Goal: Task Accomplishment & Management: Manage account settings

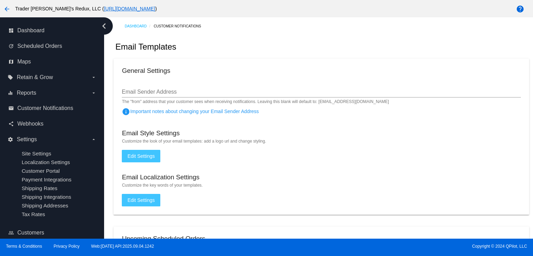
drag, startPoint x: 486, startPoint y: 87, endPoint x: 395, endPoint y: 114, distance: 95.0
click at [480, 91] on div "Email Sender Address" at bounding box center [321, 90] width 398 height 16
click at [135, 139] on mat-card "General Settings Email Sender Address The "from" address that your customer see…" at bounding box center [320, 137] width 415 height 156
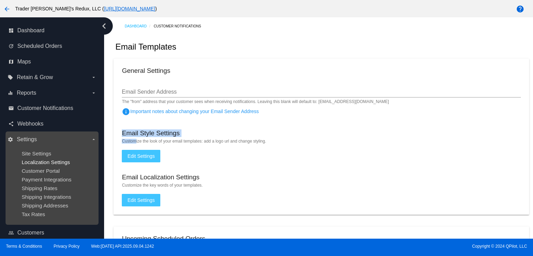
click at [35, 164] on span "Localization Settings" at bounding box center [45, 162] width 48 height 6
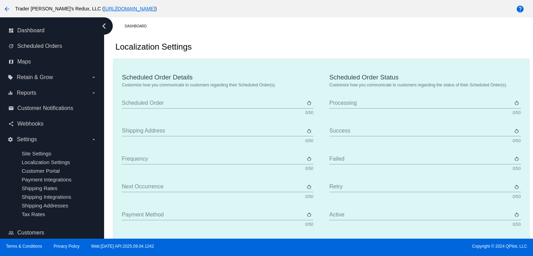
type input "Scheduled Order"
type input "Shipping address"
type input "Frequency"
type input "Next occurrence"
type input "Payment method"
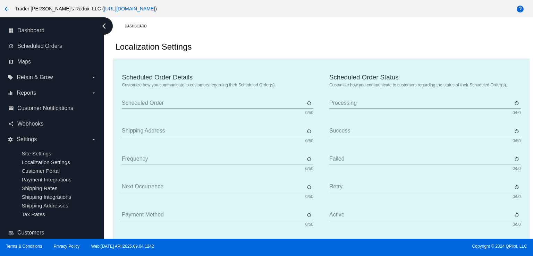
type input "Product"
type input "Quantity"
type input "Price"
type input "Out of stock"
type input "Subtotal"
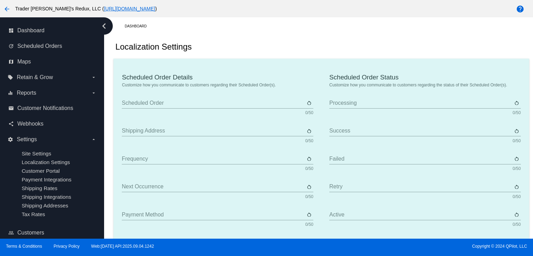
type input "Shipping"
type input "Tax"
type input "TBD"
type input "Total"
type input "No payment method"
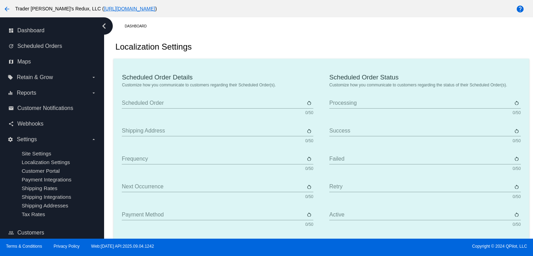
type input "Subscribe"
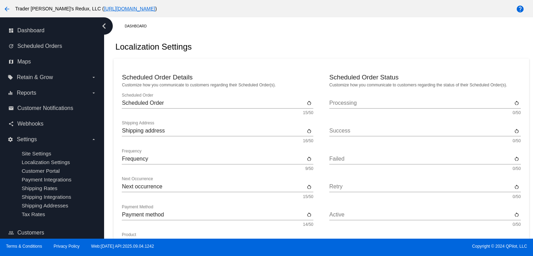
click at [294, 106] on div "Scheduled Order Scheduled Order" at bounding box center [213, 101] width 183 height 16
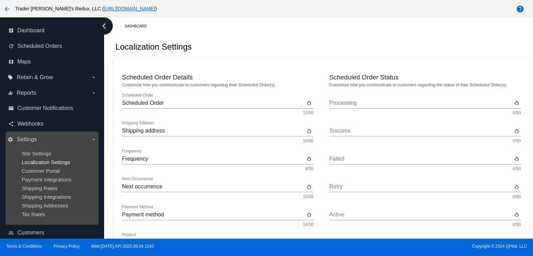
click at [60, 162] on span "Localization Settings" at bounding box center [45, 162] width 48 height 6
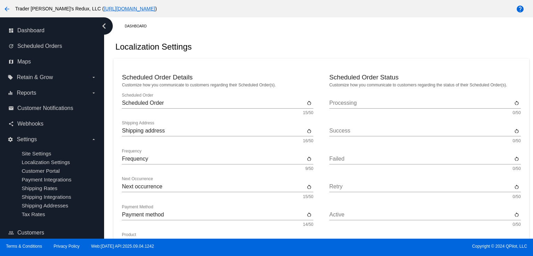
drag, startPoint x: 251, startPoint y: 39, endPoint x: 258, endPoint y: 57, distance: 18.5
click at [251, 39] on div "Localization Settings" at bounding box center [320, 47] width 415 height 24
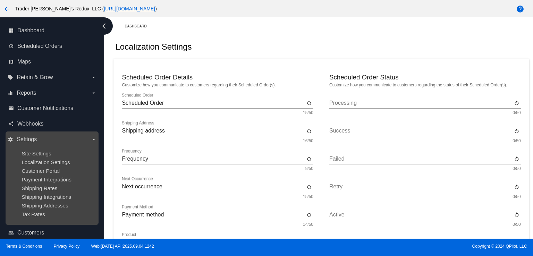
click at [58, 176] on ul "Site Settings Localization Settings Customer Portal Payment Integrations Shippi…" at bounding box center [52, 184] width 88 height 78
click at [50, 166] on ul "Site Settings Localization Settings Customer Portal Payment Integrations Shippi…" at bounding box center [52, 184] width 88 height 78
click at [50, 158] on ul "Site Settings Localization Settings Customer Portal Payment Integrations Shippi…" at bounding box center [52, 184] width 88 height 78
click at [68, 151] on div "Site Settings" at bounding box center [57, 153] width 72 height 6
click at [63, 159] on ul "Site Settings Localization Settings Customer Portal Payment Integrations Shippi…" at bounding box center [52, 184] width 88 height 78
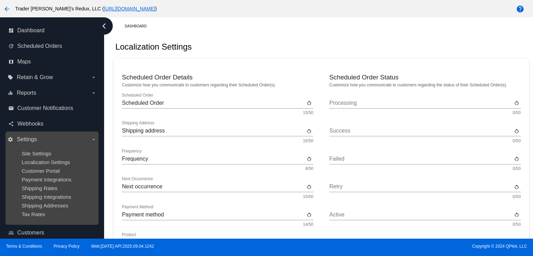
click at [38, 158] on ul "Site Settings Localization Settings Customer Portal Payment Integrations Shippi…" at bounding box center [52, 184] width 88 height 78
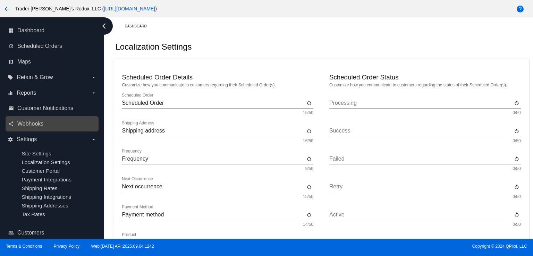
click at [46, 128] on link "share Webhooks" at bounding box center [52, 123] width 88 height 11
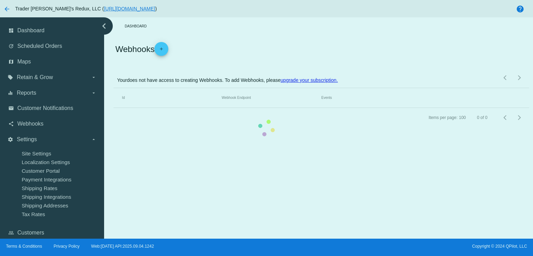
click at [113, 108] on mat-table "Id Webhook Endpoint Events" at bounding box center [320, 98] width 415 height 20
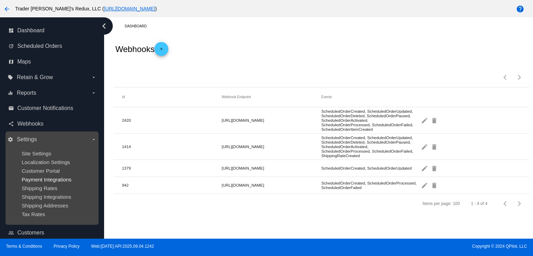
click at [36, 178] on span "Payment Integrations" at bounding box center [46, 179] width 50 height 6
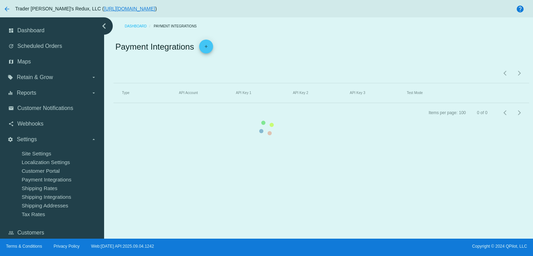
click at [113, 103] on mat-table "Type API Account API Key 1 API Key 2 API Key 3 Test Mode" at bounding box center [320, 93] width 415 height 20
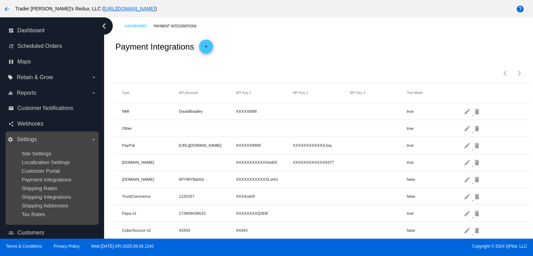
click at [31, 166] on ul "Site Settings Localization Settings Customer Portal Payment Integrations Shippi…" at bounding box center [52, 184] width 88 height 78
click at [31, 158] on ul "Site Settings Localization Settings Customer Portal Payment Integrations Shippi…" at bounding box center [52, 184] width 88 height 78
click at [31, 154] on span "Site Settings" at bounding box center [35, 153] width 29 height 6
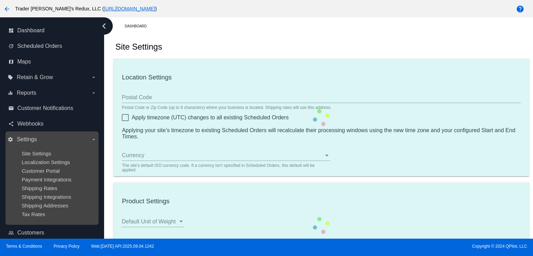
type input "80034"
checkbox input "true"
type input "09:00"
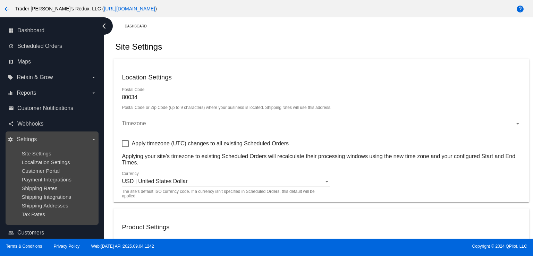
checkbox input "true"
click at [43, 187] on span "Shipping Rates" at bounding box center [39, 188] width 36 height 6
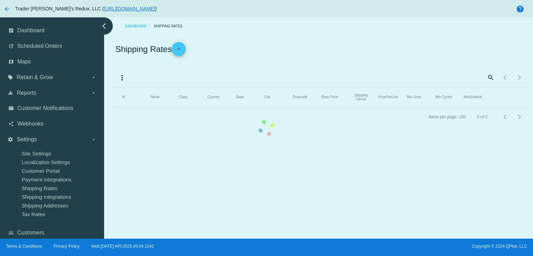
drag, startPoint x: 42, startPoint y: 179, endPoint x: 46, endPoint y: 177, distance: 4.2
click at [113, 107] on mat-table "Id Name Class Country State City Postcode Base Price Shipping Carrier PricePerU…" at bounding box center [320, 97] width 415 height 20
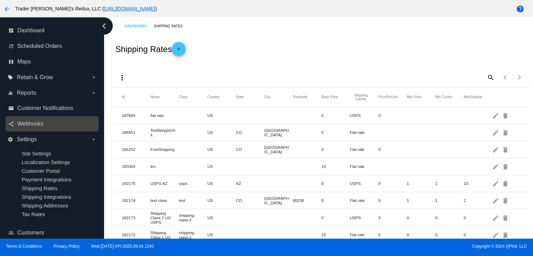
click at [45, 131] on div "share Webhooks" at bounding box center [52, 124] width 93 height 16
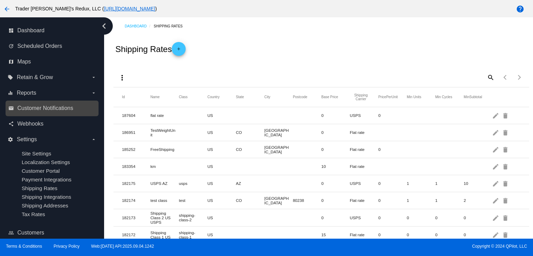
click at [47, 112] on link "email Customer Notifications" at bounding box center [52, 108] width 88 height 11
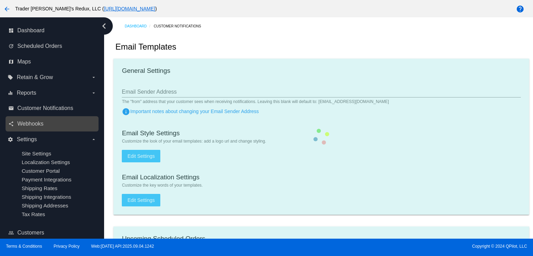
checkbox input "true"
type input "1"
checkbox input "true"
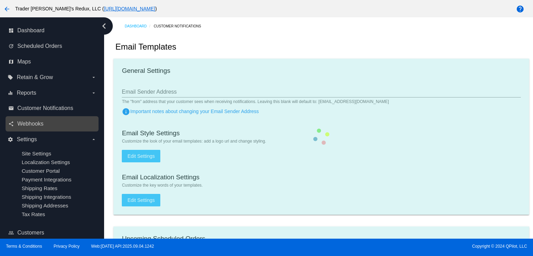
checkbox input "true"
type input "[EMAIL_ADDRESS][DOMAIN_NAME]"
click at [44, 121] on link "share Webhooks" at bounding box center [52, 123] width 88 height 11
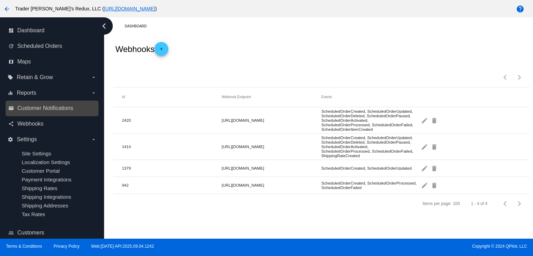
click at [43, 112] on link "email Customer Notifications" at bounding box center [52, 108] width 88 height 11
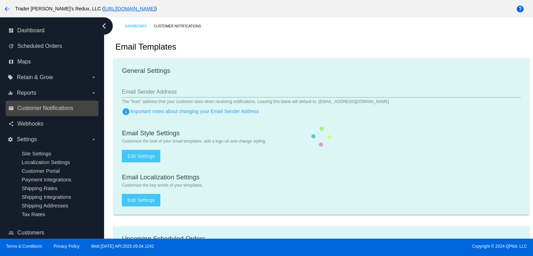
checkbox input "true"
type input "1"
checkbox input "true"
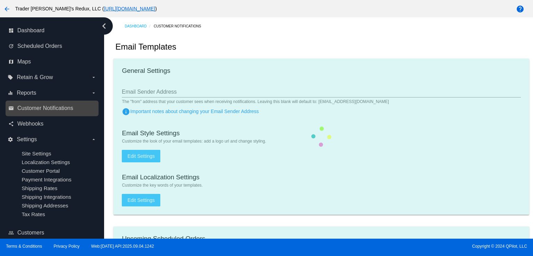
checkbox input "true"
type input "[EMAIL_ADDRESS][DOMAIN_NAME]"
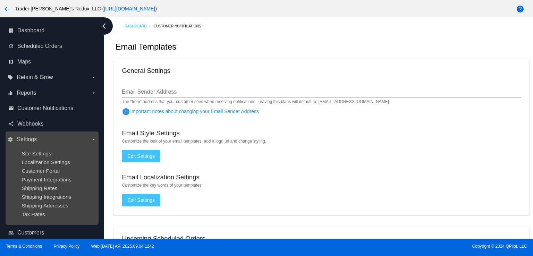
click at [40, 185] on ul "Site Settings Localization Settings Customer Portal Payment Integrations Shippi…" at bounding box center [52, 184] width 88 height 78
drag, startPoint x: 40, startPoint y: 167, endPoint x: 90, endPoint y: 167, distance: 50.6
click at [46, 167] on ul "Site Settings Localization Settings Customer Portal Payment Integrations Shippi…" at bounding box center [52, 184] width 88 height 78
click at [46, 156] on div "Site Settings" at bounding box center [57, 153] width 72 height 6
click at [45, 164] on span "Localization Settings" at bounding box center [45, 162] width 48 height 6
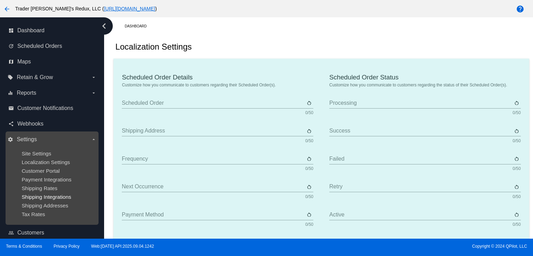
type input "Scheduled Order"
type input "Shipping address"
type input "Frequency"
type input "Next occurrence"
type input "Payment method"
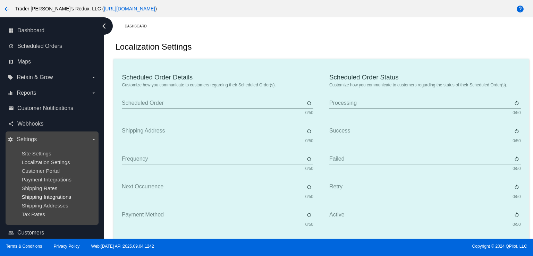
type input "Product"
type input "Quantity"
type input "Price"
type input "Out of stock"
type input "Subtotal"
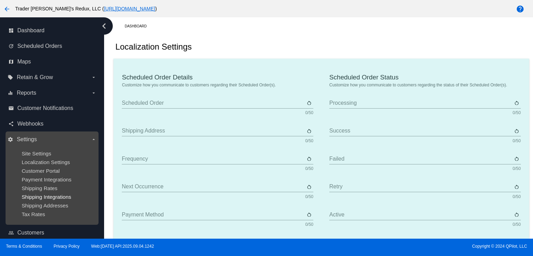
type input "Shipping"
type input "Tax"
type input "TBD"
type input "Total"
type input "No payment method"
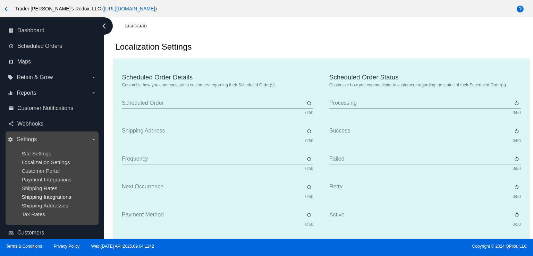
type input "Subscribe"
click at [44, 200] on span "Shipping Integrations" at bounding box center [46, 197] width 50 height 6
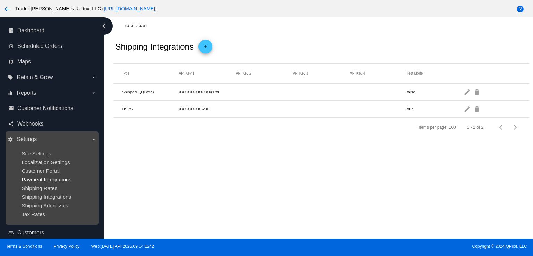
click at [34, 177] on span "Payment Integrations" at bounding box center [46, 179] width 50 height 6
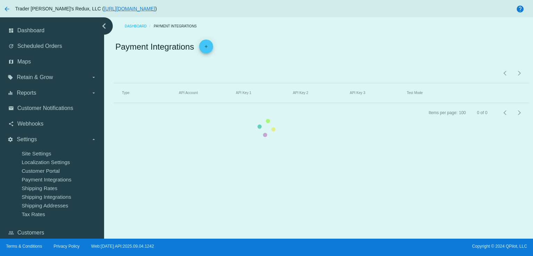
click at [113, 103] on mat-table "Type API Account API Key 1 API Key 2 API Key 3 Test Mode" at bounding box center [320, 93] width 415 height 20
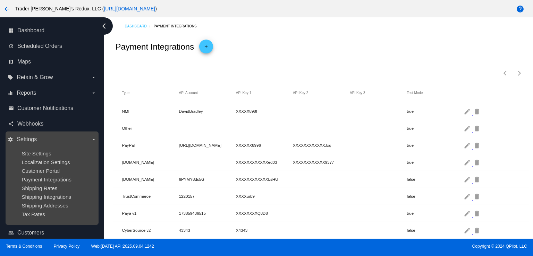
click at [49, 167] on ul "Site Settings Localization Settings Customer Portal Payment Integrations Shippi…" at bounding box center [52, 184] width 88 height 78
click at [43, 189] on span "Shipping Rates" at bounding box center [39, 188] width 36 height 6
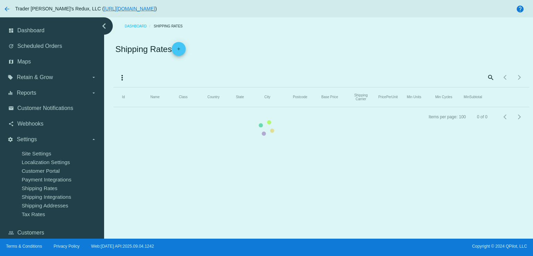
drag, startPoint x: 36, startPoint y: 144, endPoint x: 103, endPoint y: 200, distance: 87.9
click at [113, 107] on mat-table "Id Name Class Country State City Postcode Base Price Shipping Carrier PricePerU…" at bounding box center [320, 97] width 415 height 20
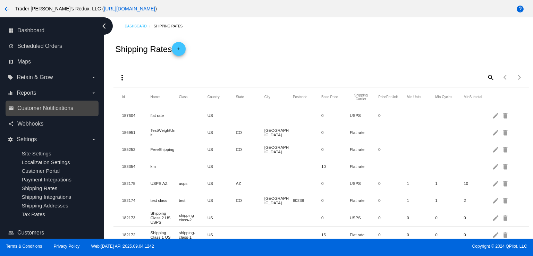
click at [58, 114] on div "email Customer Notifications" at bounding box center [52, 109] width 93 height 16
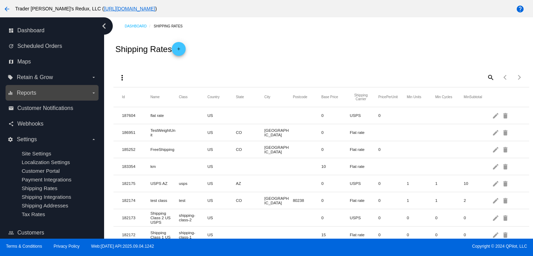
click at [46, 100] on div "equalizer Reports arrow_drop_down" at bounding box center [52, 93] width 93 height 16
click at [38, 92] on label "equalizer Reports arrow_drop_down" at bounding box center [52, 92] width 88 height 11
click at [0, 0] on input "equalizer Reports arrow_drop_down" at bounding box center [0, 0] width 0 height 0
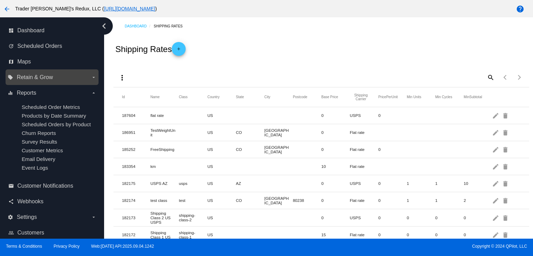
click at [35, 80] on span "Retain & Grow" at bounding box center [35, 77] width 36 height 6
click at [0, 0] on input "local_offer Retain & Grow arrow_drop_down" at bounding box center [0, 0] width 0 height 0
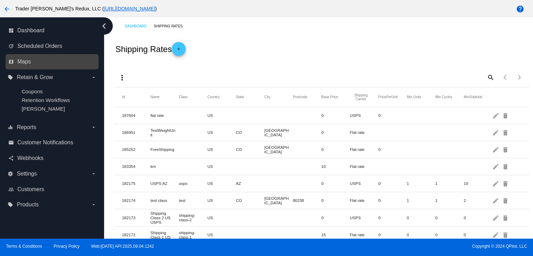
click at [46, 69] on div "map Maps" at bounding box center [52, 62] width 93 height 16
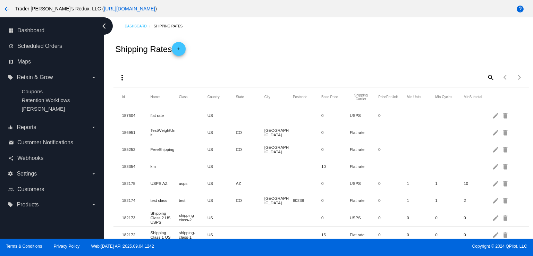
click at [4, 54] on nav "dashboard Dashboard update Scheduled Orders map Maps local_offer Retain & Grow …" at bounding box center [52, 117] width 104 height 201
click at [32, 158] on span "Webhooks" at bounding box center [30, 158] width 26 height 6
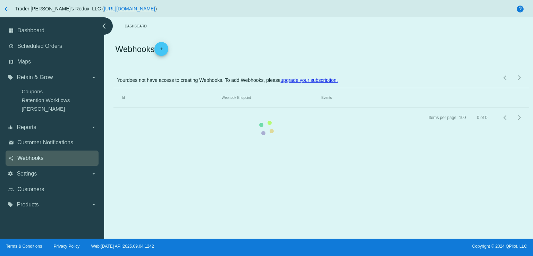
click at [113, 108] on mat-table "Id Webhook Endpoint Events" at bounding box center [320, 98] width 415 height 20
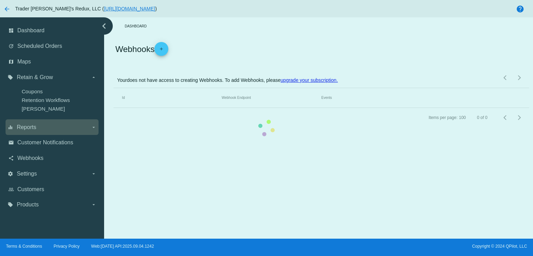
drag, startPoint x: 39, startPoint y: 132, endPoint x: 58, endPoint y: 131, distance: 19.4
click at [39, 132] on div "dashboard Dashboard update Scheduled Orders map Maps local_offer Retain & Grow …" at bounding box center [266, 127] width 533 height 221
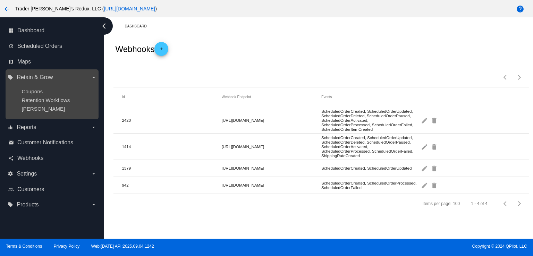
click at [54, 113] on ul "Coupons Retention Workflows [PERSON_NAME]" at bounding box center [52, 100] width 88 height 34
click at [36, 103] on span "Retention Workflows" at bounding box center [45, 100] width 48 height 6
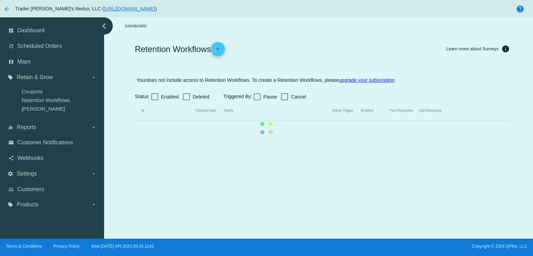
click at [133, 101] on mat-table "Id Created Date Name Action Trigger Enabled First Response Last Response" at bounding box center [321, 111] width 376 height 20
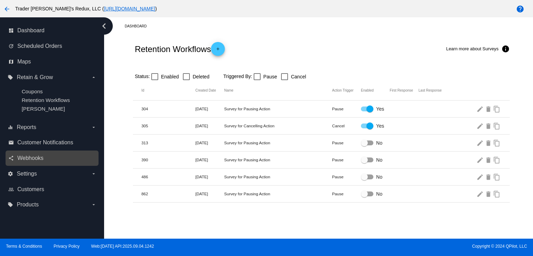
click at [32, 165] on div "share Webhooks" at bounding box center [52, 158] width 93 height 16
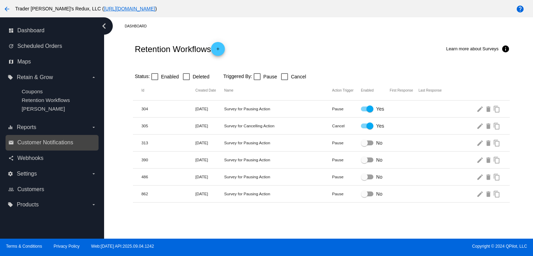
click at [39, 148] on link "email Customer Notifications" at bounding box center [52, 142] width 88 height 11
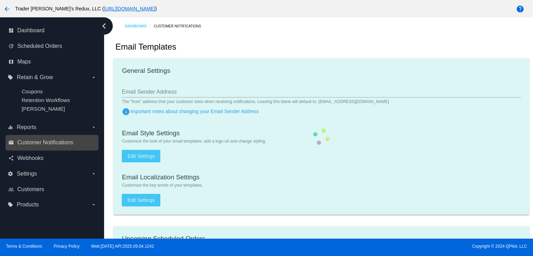
click at [39, 136] on div "email Customer Notifications" at bounding box center [52, 143] width 93 height 16
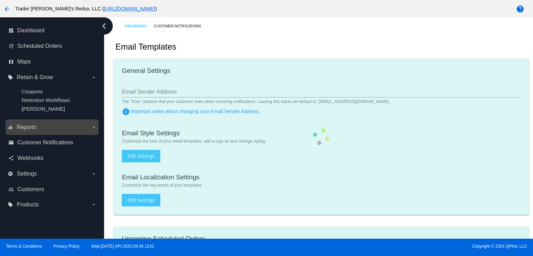
checkbox input "true"
type input "1"
checkbox input "true"
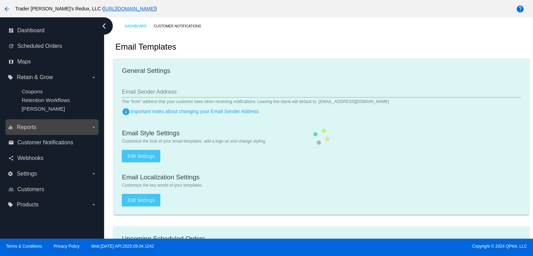
checkbox input "true"
type input "[EMAIL_ADDRESS][DOMAIN_NAME]"
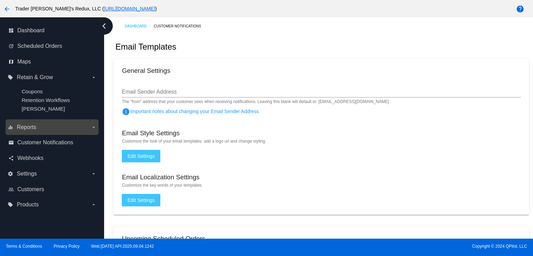
click at [39, 130] on label "equalizer Reports arrow_drop_down" at bounding box center [52, 127] width 88 height 11
click at [0, 0] on input "equalizer Reports arrow_drop_down" at bounding box center [0, 0] width 0 height 0
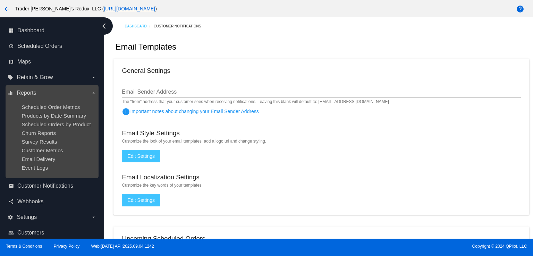
click at [38, 138] on ul "Scheduled Order Metrics Products by Date Summary Scheduled Orders by Product Ch…" at bounding box center [52, 137] width 88 height 78
click at [36, 146] on ul "Scheduled Order Metrics Products by Date Summary Scheduled Orders by Product Ch…" at bounding box center [52, 137] width 88 height 78
click at [39, 134] on span "Churn Reports" at bounding box center [38, 133] width 34 height 6
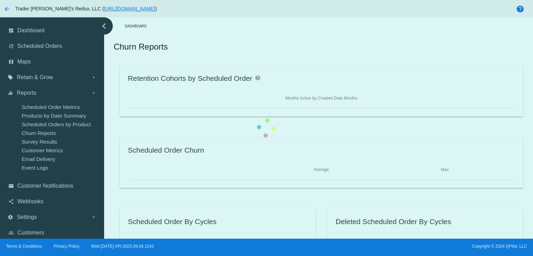
drag, startPoint x: 42, startPoint y: 138, endPoint x: 230, endPoint y: 151, distance: 189.1
click at [113, 139] on div "Retention Cohorts by Scheduled Order help Months Active by Created Date Months …" at bounding box center [320, 162] width 415 height 195
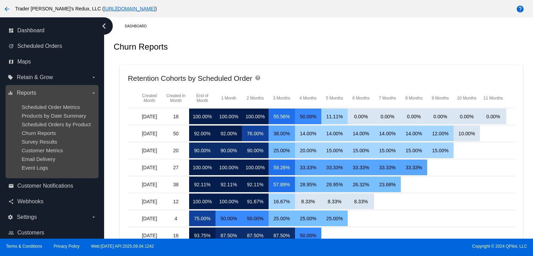
click at [43, 138] on ul "Scheduled Order Metrics Products by Date Summary Scheduled Orders by Product Ch…" at bounding box center [52, 137] width 88 height 78
click at [43, 148] on ul "Scheduled Order Metrics Products by Date Summary Scheduled Orders by Product Ch…" at bounding box center [52, 137] width 88 height 78
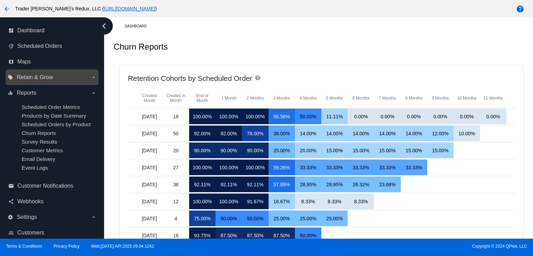
click at [36, 80] on label "local_offer Retain & Grow arrow_drop_down" at bounding box center [52, 77] width 88 height 11
click at [0, 0] on input "local_offer Retain & Grow arrow_drop_down" at bounding box center [0, 0] width 0 height 0
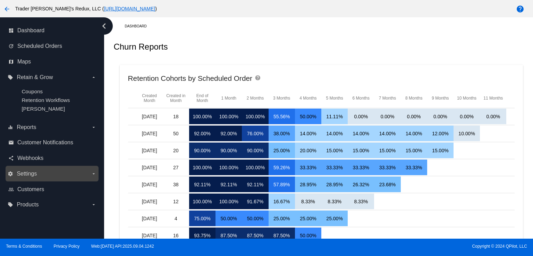
click at [35, 169] on label "settings Settings arrow_drop_down" at bounding box center [52, 173] width 88 height 11
click at [0, 0] on input "settings Settings arrow_drop_down" at bounding box center [0, 0] width 0 height 0
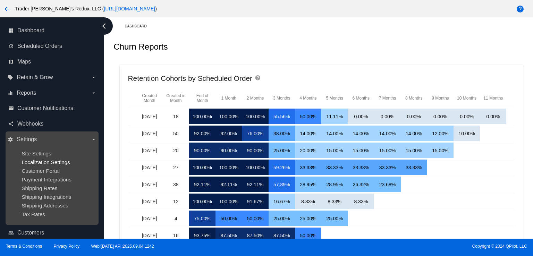
click at [35, 159] on span "Localization Settings" at bounding box center [45, 162] width 48 height 6
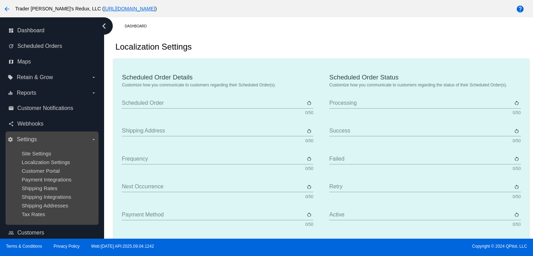
click at [32, 148] on ul "Site Settings Localization Settings Customer Portal Payment Integrations Shippi…" at bounding box center [52, 184] width 88 height 78
click at [39, 152] on span "Site Settings" at bounding box center [35, 153] width 29 height 6
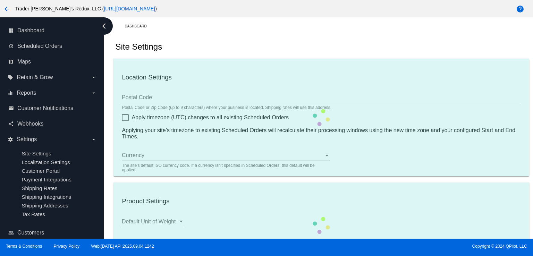
type input "80034"
checkbox input "true"
type input "09:00"
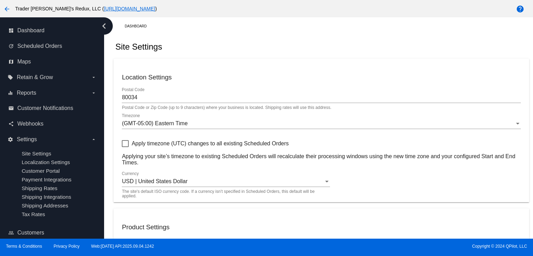
checkbox input "true"
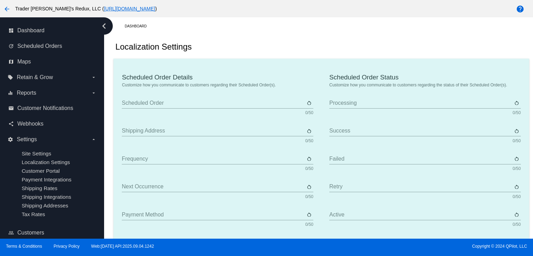
type input "Scheduled Order"
type input "Shipping address"
type input "Frequency"
type input "Next occurrence"
type input "Payment method"
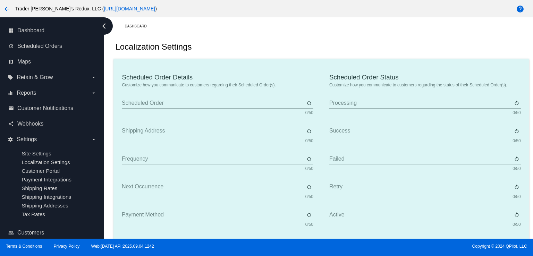
type input "Product"
type input "Quantity"
type input "Price"
type input "Out of stock"
type input "Subtotal"
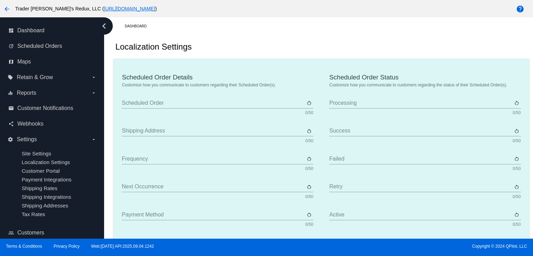
type input "Shipping"
type input "Tax"
type input "TBD"
type input "Total"
type input "No payment method"
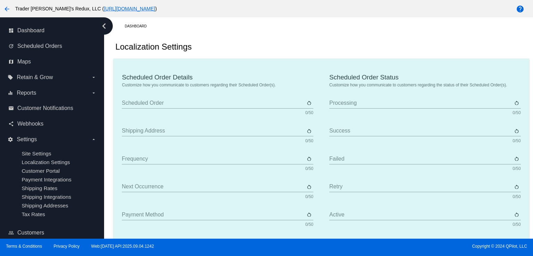
type input "Subscribe"
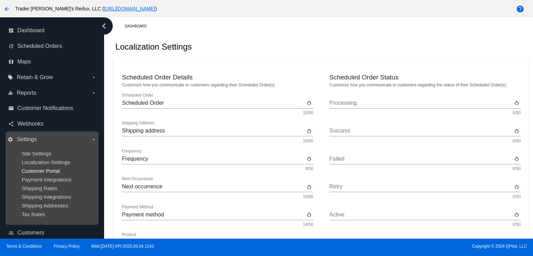
click at [58, 173] on span "Customer Portal" at bounding box center [40, 171] width 38 height 6
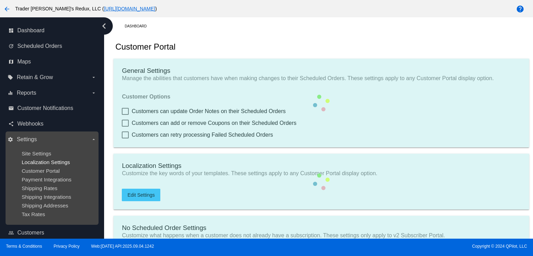
click at [53, 163] on span "Localization Settings" at bounding box center [45, 162] width 48 height 6
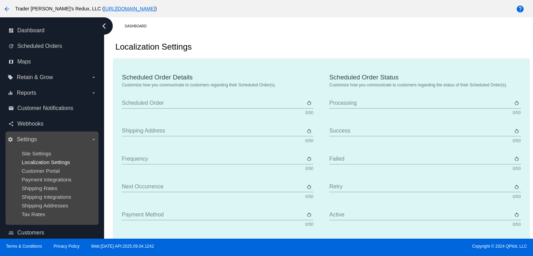
type input "Scheduled Order"
type input "Shipping address"
type input "Frequency"
type input "Next occurrence"
type input "Payment method"
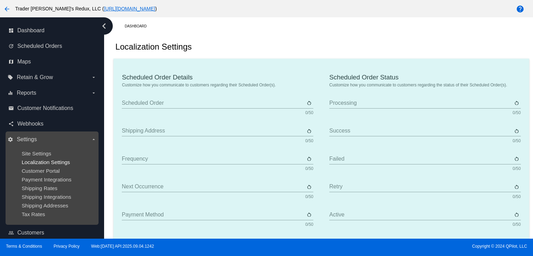
type input "Product"
type input "Quantity"
type input "Price"
type input "Out of stock"
type input "Subtotal"
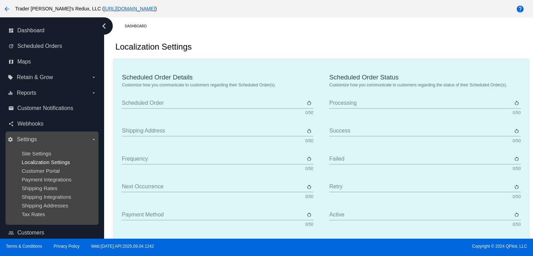
type input "Shipping"
type input "Tax"
type input "TBD"
type input "Total"
type input "No payment method"
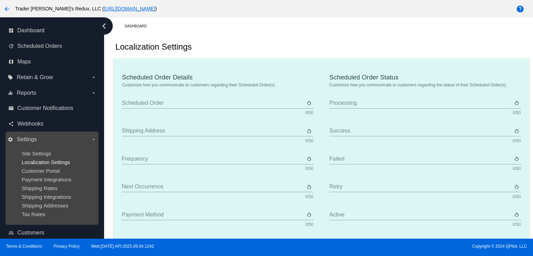
type input "Subscribe"
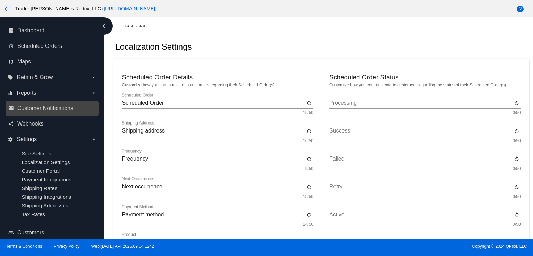
click at [43, 103] on link "email Customer Notifications" at bounding box center [52, 108] width 88 height 11
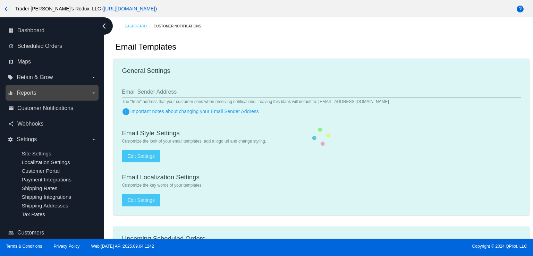
checkbox input "true"
type input "1"
checkbox input "true"
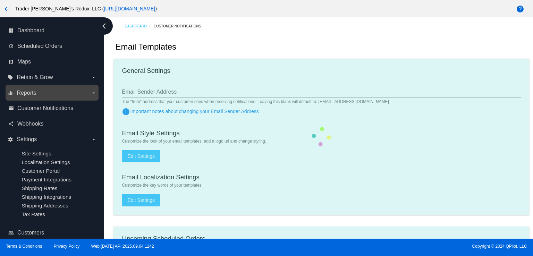
checkbox input "true"
type input "[EMAIL_ADDRESS][DOMAIN_NAME]"
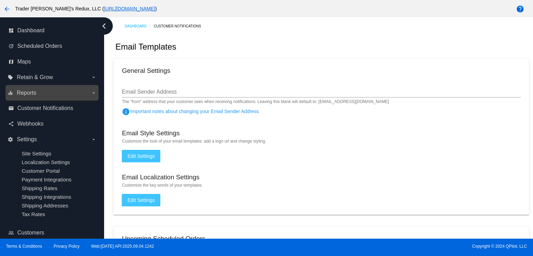
click at [43, 91] on label "equalizer Reports arrow_drop_down" at bounding box center [52, 92] width 88 height 11
click at [0, 0] on input "equalizer Reports arrow_drop_down" at bounding box center [0, 0] width 0 height 0
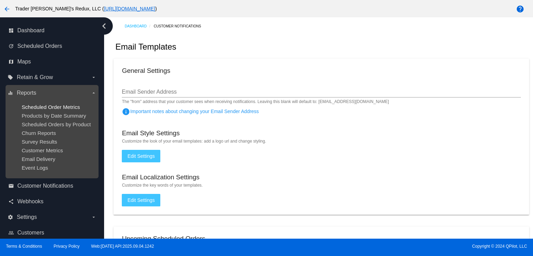
click at [51, 104] on span "Scheduled Order Metrics" at bounding box center [50, 107] width 58 height 6
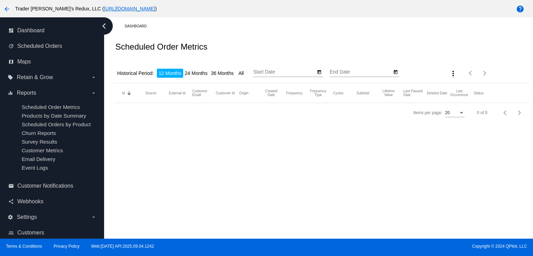
type input "[DATE]"
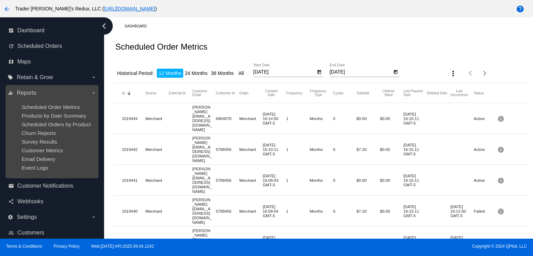
click at [59, 147] on ul "Scheduled Order Metrics Products by Date Summary Scheduled Orders by Product Ch…" at bounding box center [52, 137] width 88 height 78
click at [35, 111] on ul "Scheduled Order Metrics Products by Date Summary Scheduled Orders by Product Ch…" at bounding box center [52, 137] width 88 height 78
click at [54, 130] on ul "Scheduled Order Metrics Products by Date Summary Scheduled Orders by Product Ch…" at bounding box center [52, 137] width 88 height 78
click at [50, 121] on ul "Scheduled Order Metrics Products by Date Summary Scheduled Orders by Product Ch…" at bounding box center [52, 137] width 88 height 78
click at [59, 141] on div "Survey Results" at bounding box center [57, 142] width 72 height 6
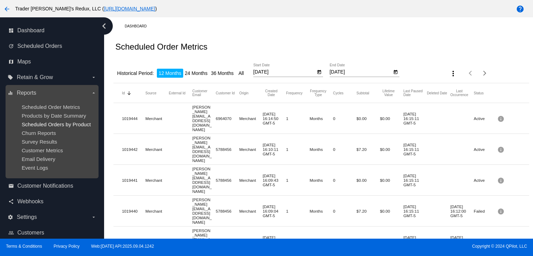
click at [24, 126] on span "Scheduled Orders by Product" at bounding box center [55, 124] width 69 height 6
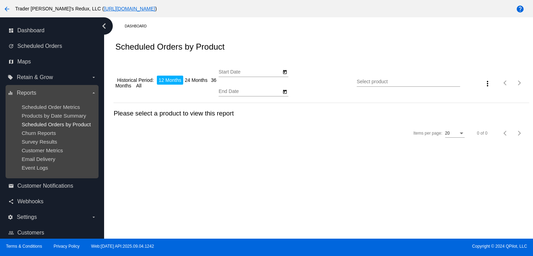
click at [23, 126] on span "Scheduled Orders by Product" at bounding box center [55, 124] width 69 height 6
type input "[DATE]"
click at [30, 92] on span "Reports" at bounding box center [26, 93] width 19 height 6
click at [0, 0] on input "equalizer Reports arrow_drop_down" at bounding box center [0, 0] width 0 height 0
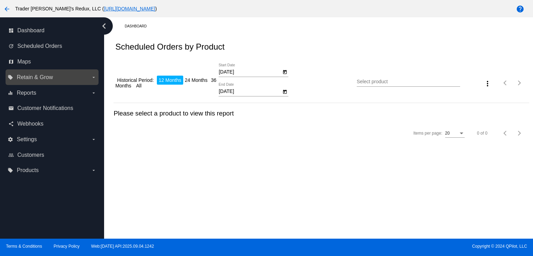
click at [25, 76] on span "Retain & Grow" at bounding box center [35, 77] width 36 height 6
click at [0, 0] on input "local_offer Retain & Grow arrow_drop_down" at bounding box center [0, 0] width 0 height 0
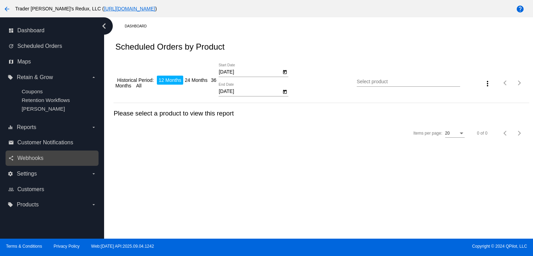
click at [38, 154] on link "share Webhooks" at bounding box center [52, 158] width 88 height 11
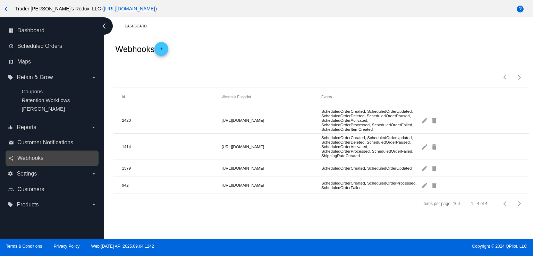
click at [19, 162] on link "share Webhooks" at bounding box center [52, 158] width 88 height 11
click at [25, 153] on link "share Webhooks" at bounding box center [52, 158] width 88 height 11
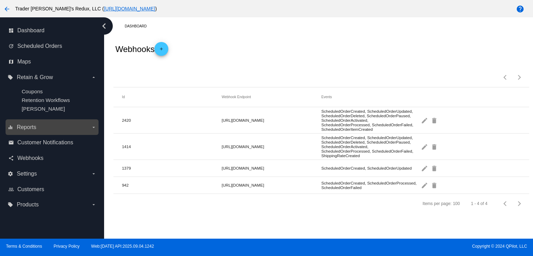
click at [28, 127] on span "Reports" at bounding box center [26, 127] width 19 height 6
click at [0, 0] on input "equalizer Reports arrow_drop_down" at bounding box center [0, 0] width 0 height 0
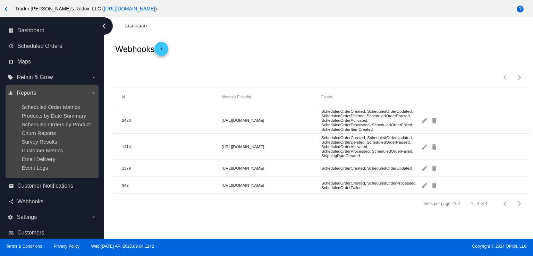
click at [47, 103] on ul "Scheduled Order Metrics Products by Date Summary Scheduled Orders by Product Ch…" at bounding box center [52, 137] width 88 height 78
click at [48, 112] on ul "Scheduled Order Metrics Products by Date Summary Scheduled Orders by Product Ch…" at bounding box center [52, 137] width 88 height 78
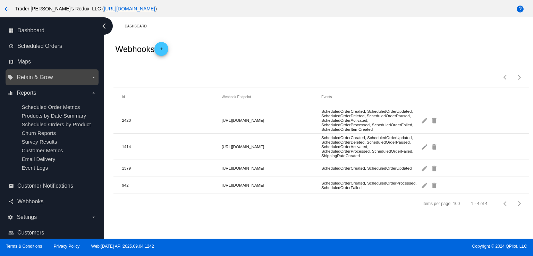
click at [40, 78] on span "Retain & Grow" at bounding box center [35, 77] width 36 height 6
click at [0, 0] on input "local_offer Retain & Grow arrow_drop_down" at bounding box center [0, 0] width 0 height 0
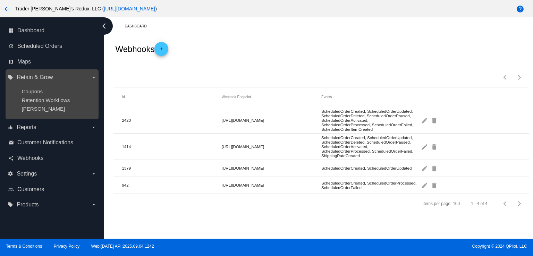
click at [41, 95] on ul "Coupons Retention Workflows [PERSON_NAME]" at bounding box center [52, 100] width 88 height 34
click at [38, 93] on span "Coupons" at bounding box center [31, 91] width 21 height 6
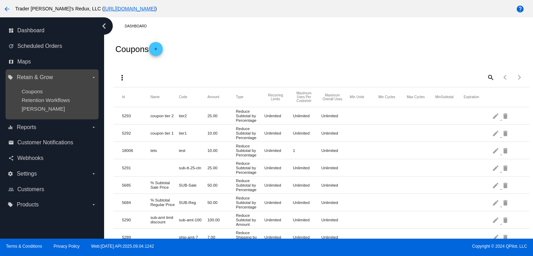
click at [21, 113] on ul "Coupons Retention Workflows [PERSON_NAME]" at bounding box center [52, 100] width 88 height 34
click at [51, 100] on span "Retention Workflows" at bounding box center [45, 100] width 48 height 6
